Goal: Transaction & Acquisition: Purchase product/service

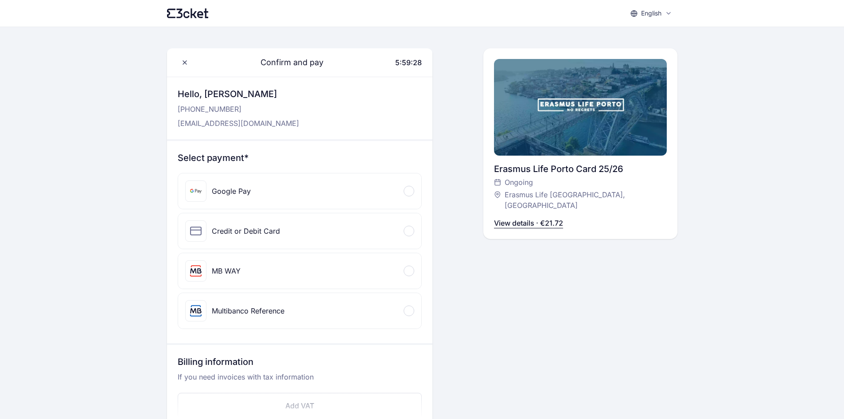
click at [336, 229] on div "Credit or Debit Card" at bounding box center [299, 230] width 243 height 35
click at [273, 192] on div "Google Pay" at bounding box center [299, 190] width 243 height 35
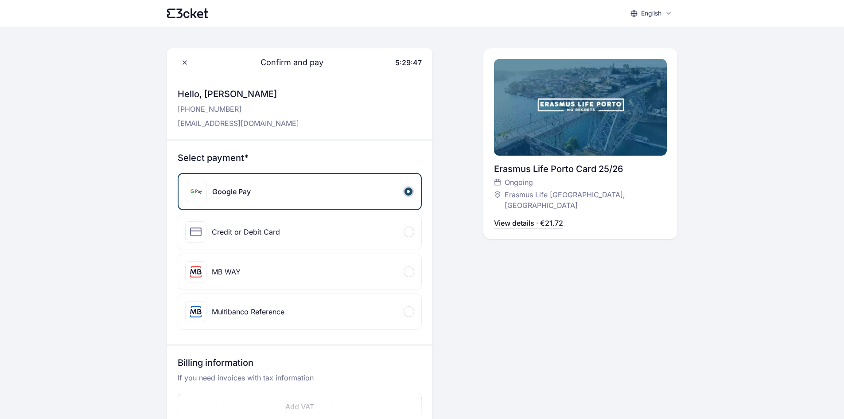
click at [309, 226] on div "Credit or Debit Card" at bounding box center [299, 231] width 243 height 35
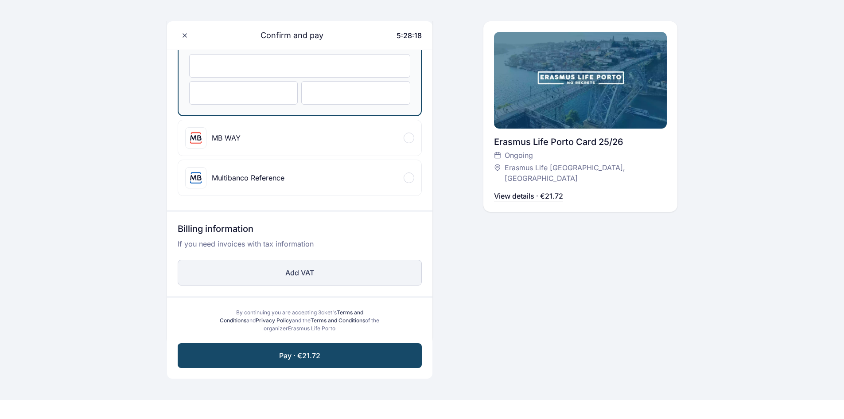
scroll to position [221, 0]
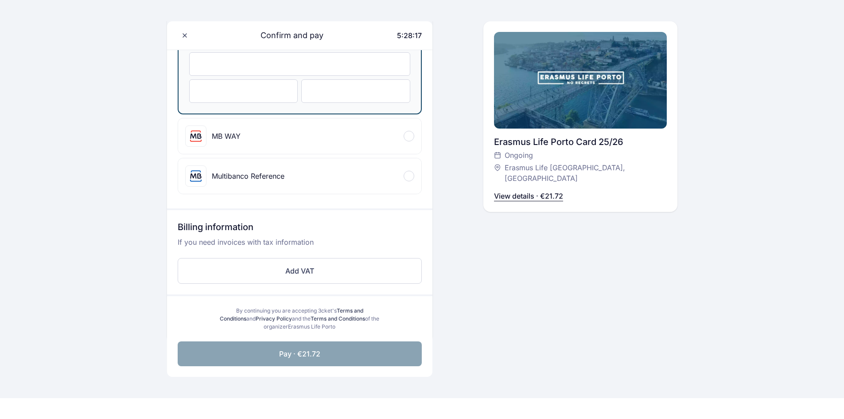
drag, startPoint x: 328, startPoint y: 352, endPoint x: 338, endPoint y: 356, distance: 10.4
click at [328, 352] on button "Pay · €21.72" at bounding box center [300, 353] width 244 height 25
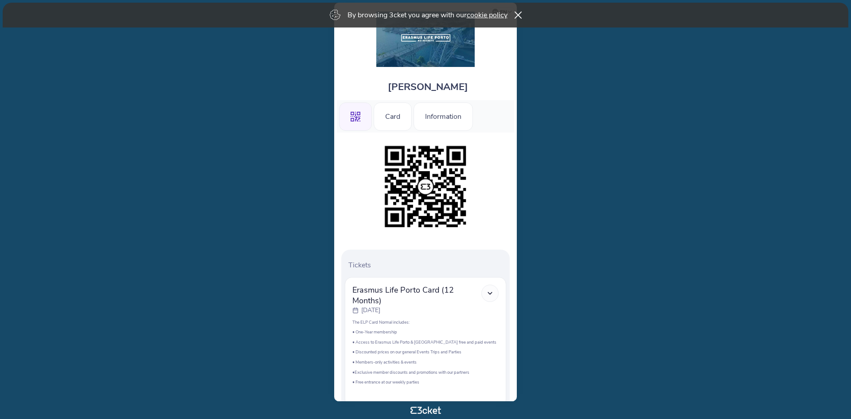
click at [519, 11] on div "By browsing 3cket you agree with our cookie policy" at bounding box center [425, 15] width 845 height 25
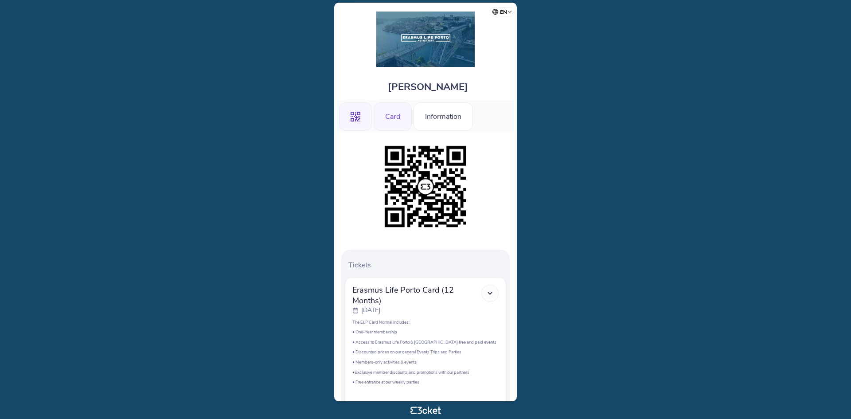
click at [400, 114] on div "Card" at bounding box center [392, 116] width 38 height 28
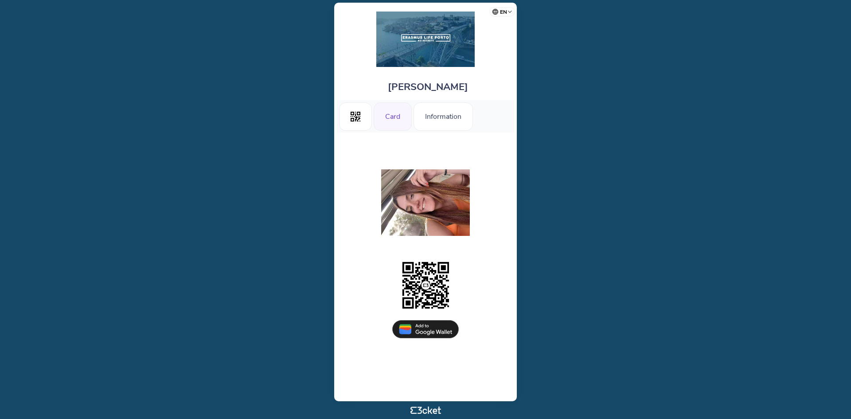
click at [426, 60] on img at bounding box center [425, 39] width 98 height 55
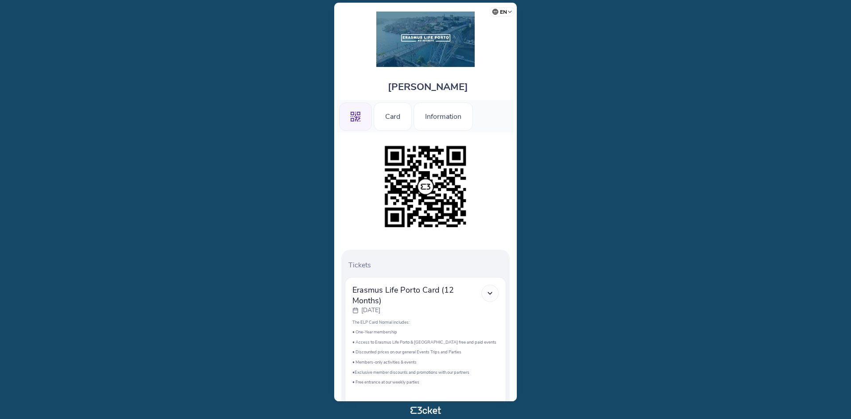
click at [444, 79] on div "[PERSON_NAME]" at bounding box center [425, 85] width 177 height 29
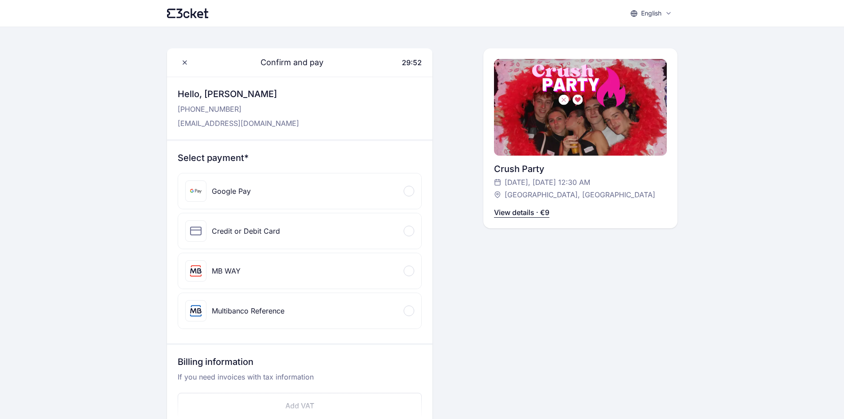
click at [297, 218] on div "Credit or Debit Card" at bounding box center [299, 230] width 243 height 35
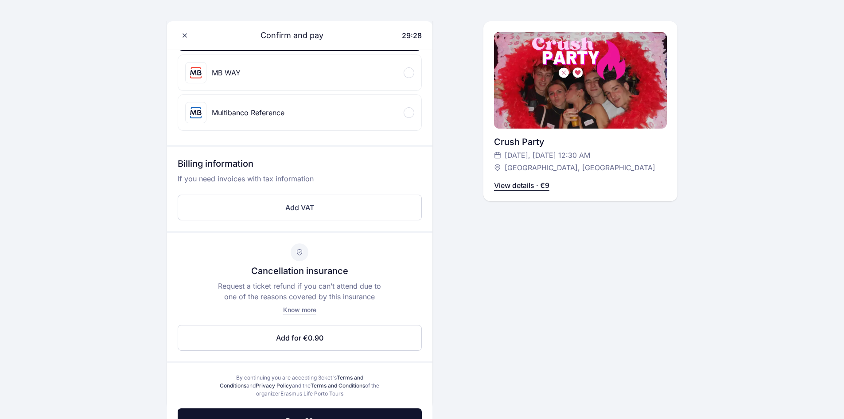
scroll to position [354, 0]
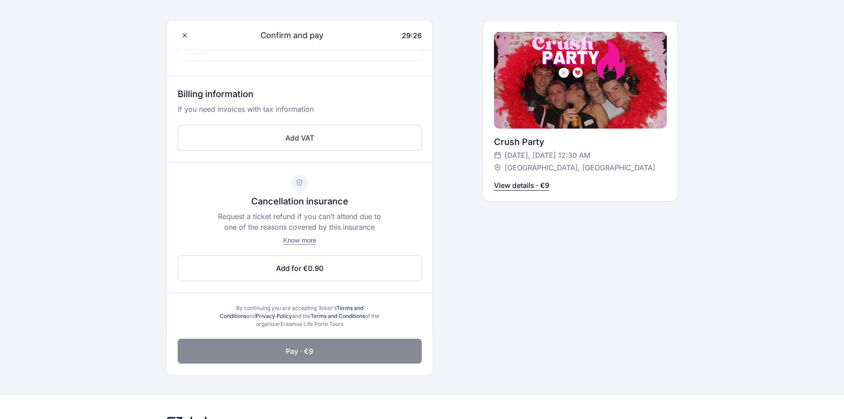
click at [331, 350] on button "Pay · €9" at bounding box center [300, 350] width 244 height 25
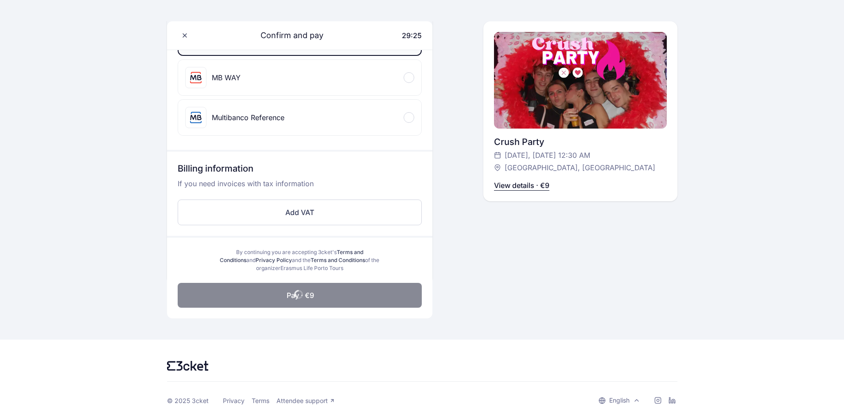
scroll to position [280, 0]
